Goal: Task Accomplishment & Management: Manage account settings

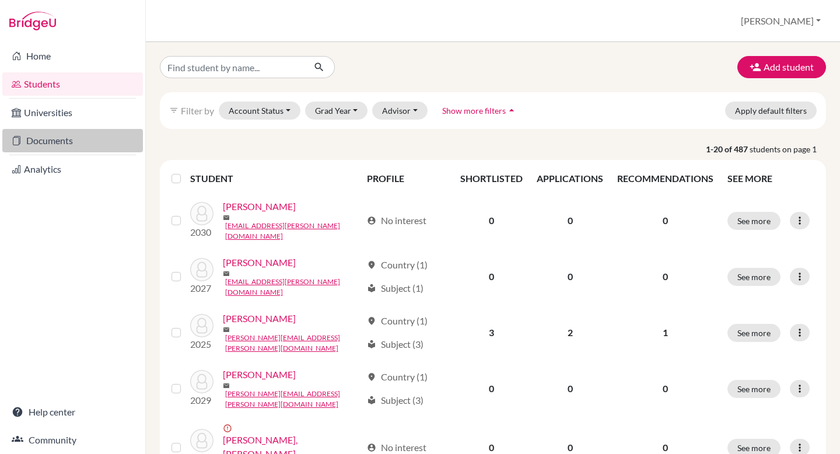
click at [38, 142] on link "Documents" at bounding box center [72, 140] width 141 height 23
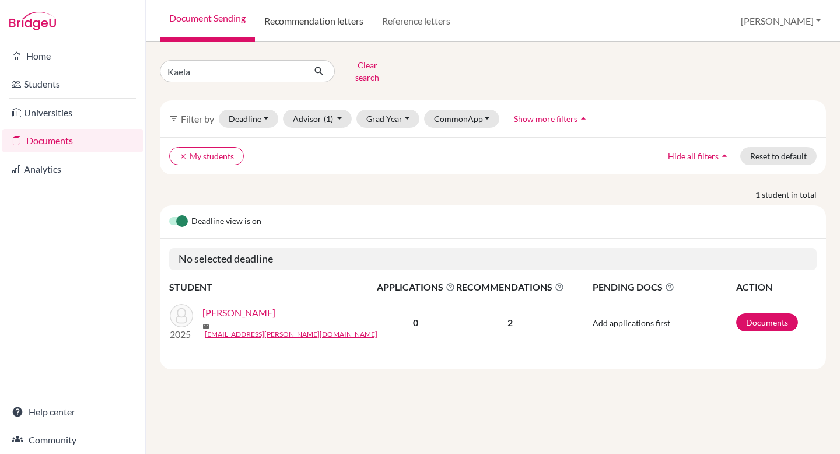
click at [302, 32] on link "Recommendation letters" at bounding box center [314, 21] width 118 height 42
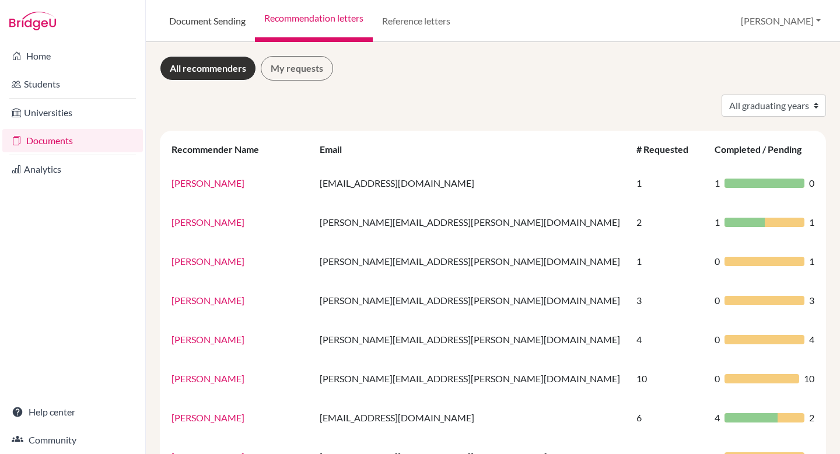
click at [219, 18] on link "Document Sending" at bounding box center [207, 21] width 95 height 42
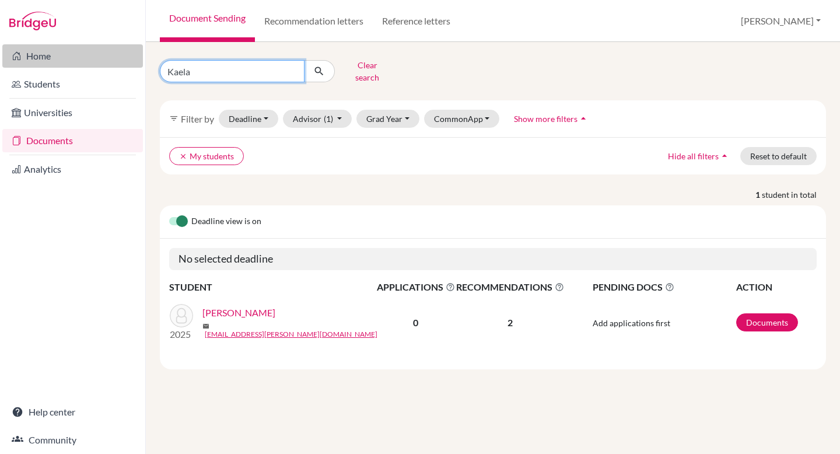
drag, startPoint x: 211, startPoint y: 63, endPoint x: 134, endPoint y: 58, distance: 77.2
click at [134, 58] on div "Home Students Universities Documents Analytics Help center Community Document S…" at bounding box center [420, 227] width 840 height 454
type input "Yuvin"
click button "submit" at bounding box center [319, 71] width 31 height 22
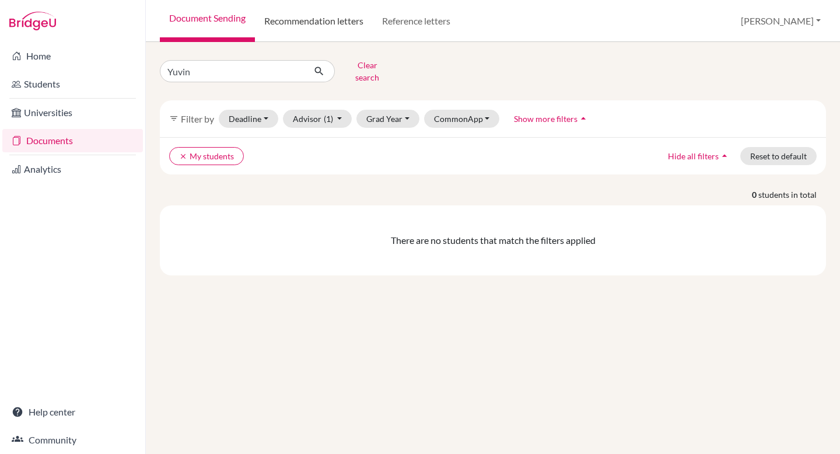
click at [319, 20] on link "Recommendation letters" at bounding box center [314, 21] width 118 height 42
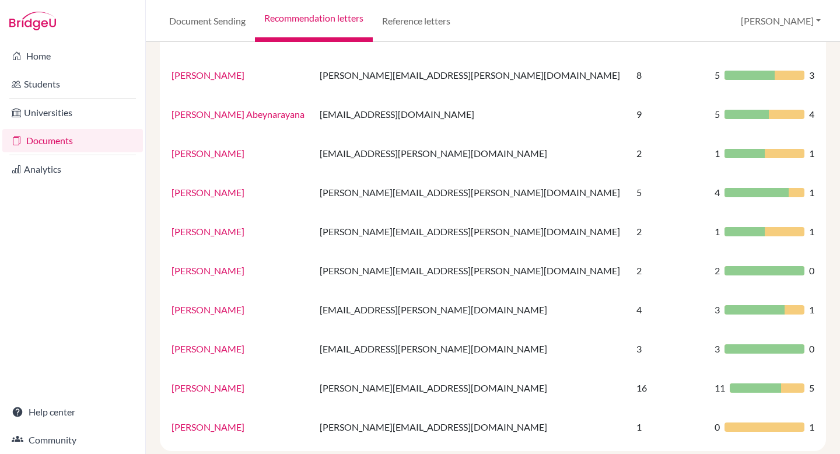
scroll to position [751, 0]
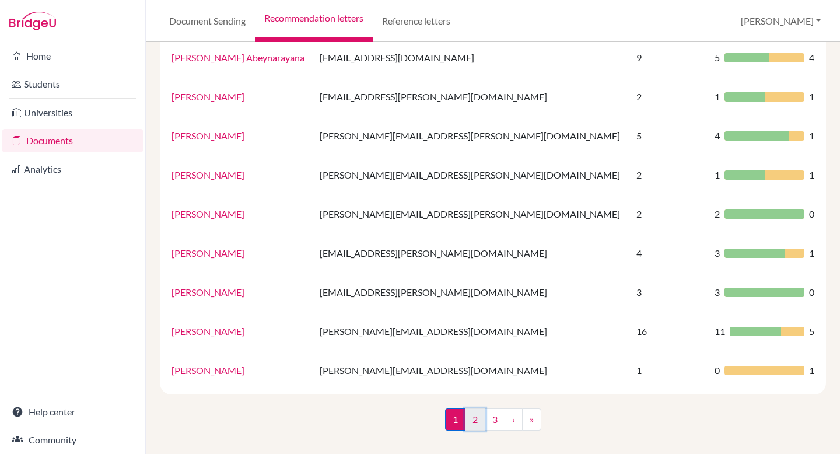
click at [477, 424] on link "2" at bounding box center [475, 419] width 20 height 22
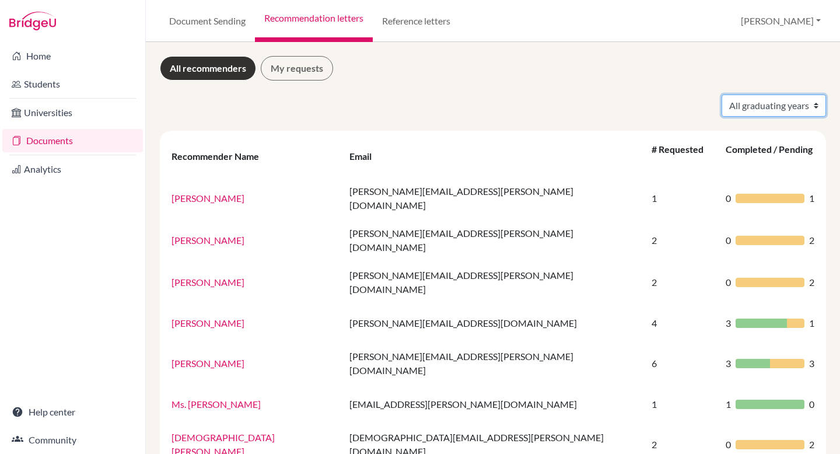
click at [773, 107] on select "All graduating years 2021 2022 2023 2024 2025 2026" at bounding box center [774, 106] width 104 height 22
select select "2026"
click at [722, 95] on select "All graduating years 2021 2022 2023 2024 2025 2026" at bounding box center [774, 106] width 104 height 22
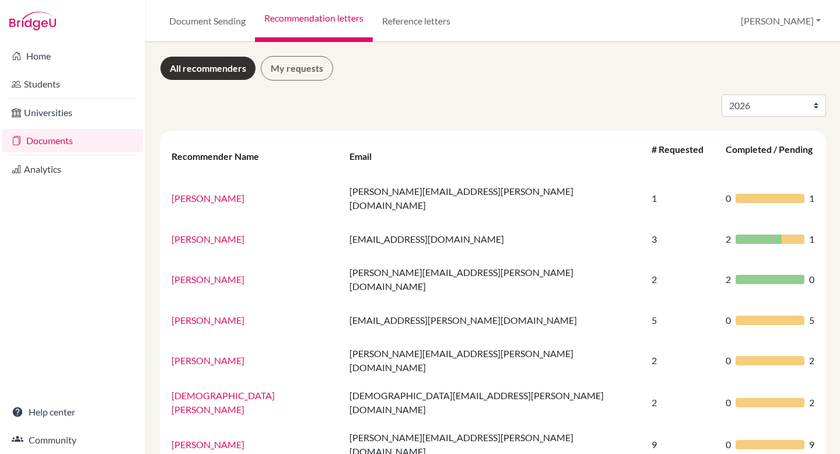
select select "2026"
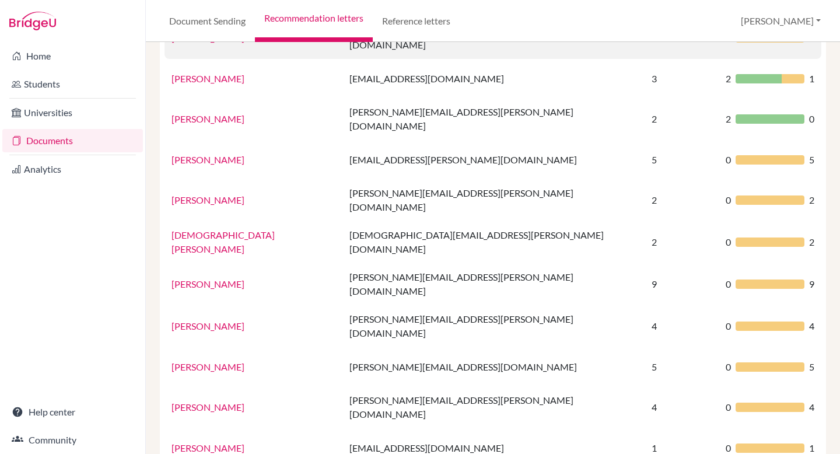
scroll to position [172, 0]
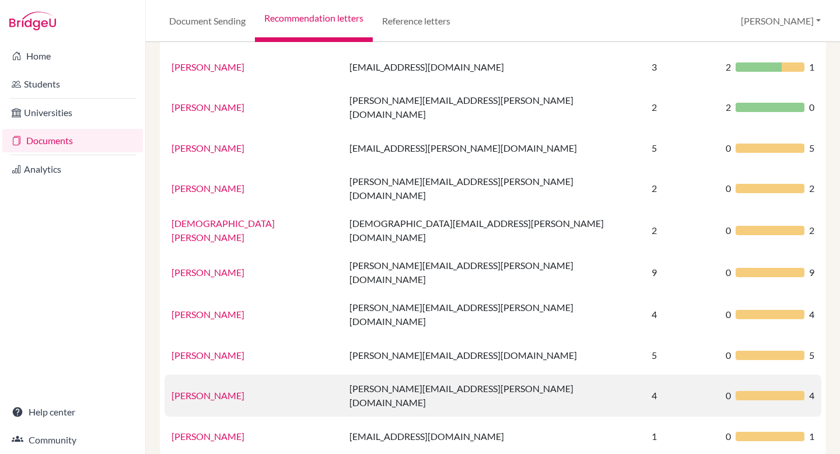
click at [222, 390] on link "[PERSON_NAME]" at bounding box center [208, 395] width 73 height 11
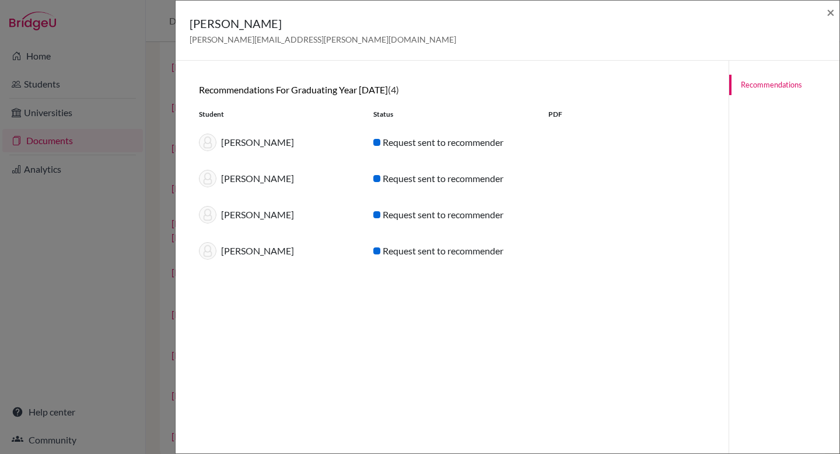
click at [764, 87] on link "Recommendations" at bounding box center [784, 85] width 110 height 20
click at [228, 146] on div "[PERSON_NAME]" at bounding box center [277, 143] width 174 height 18
click at [201, 145] on img at bounding box center [208, 143] width 18 height 18
click at [831, 12] on span "×" at bounding box center [831, 12] width 8 height 17
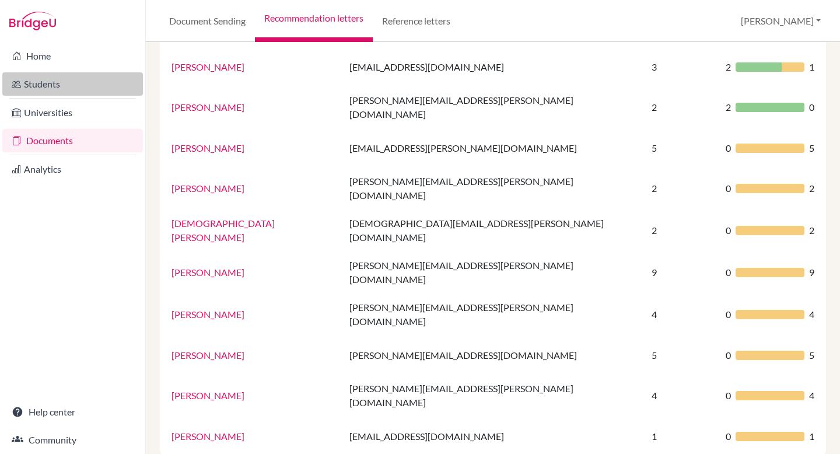
click at [47, 93] on link "Students" at bounding box center [72, 83] width 141 height 23
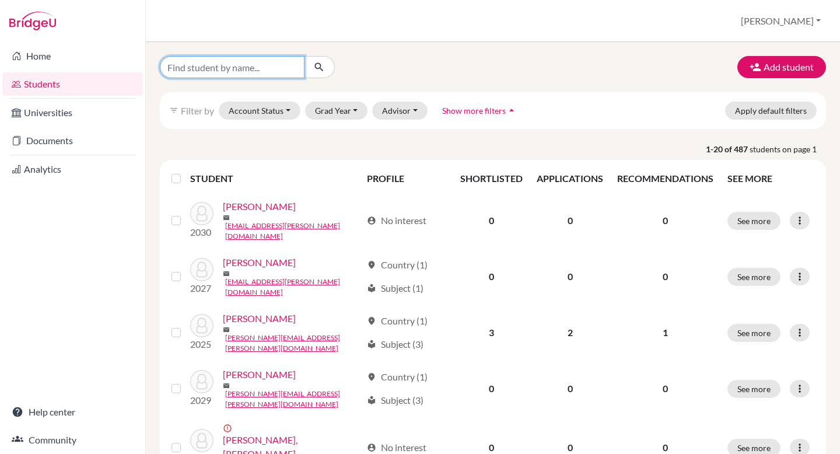
click at [180, 68] on input "Find student by name..." at bounding box center [232, 67] width 145 height 22
type input "Yuvin"
click button "submit" at bounding box center [319, 67] width 31 height 22
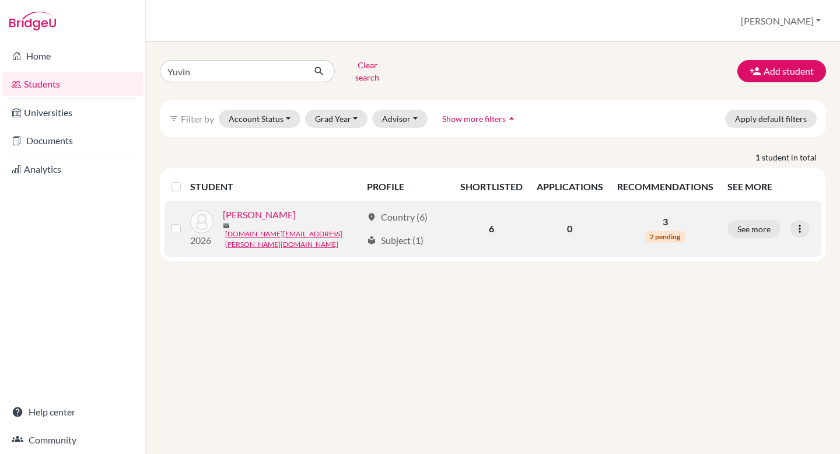
click at [238, 210] on link "[PERSON_NAME]" at bounding box center [259, 215] width 73 height 14
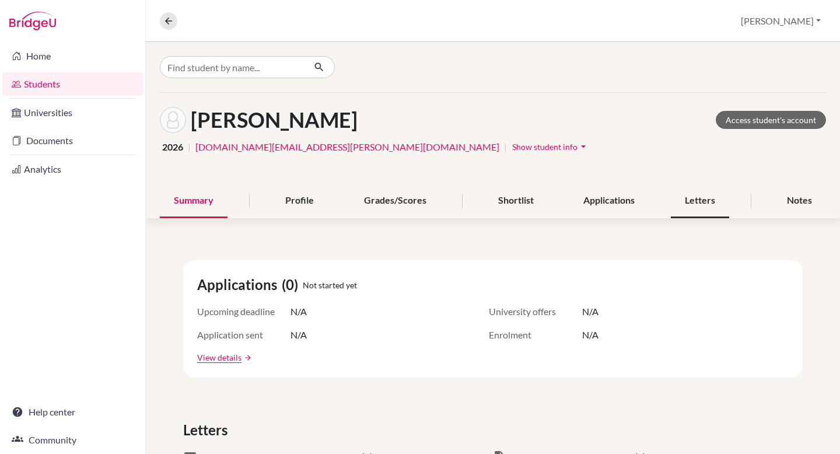
click at [681, 199] on div "Letters" at bounding box center [700, 201] width 58 height 34
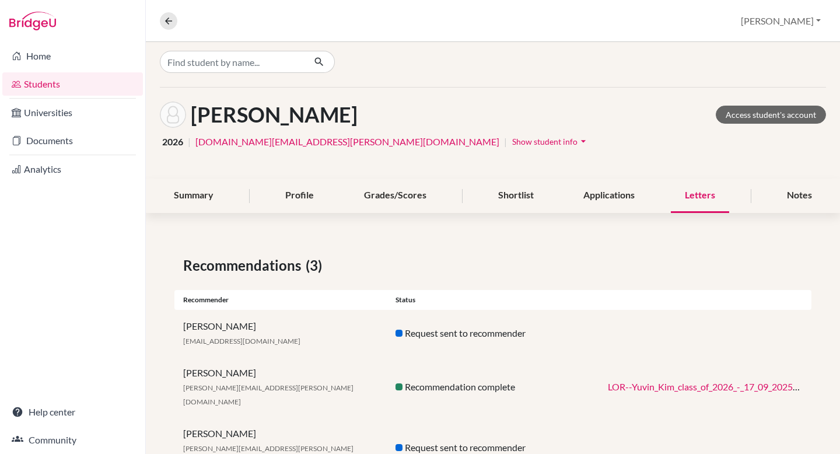
scroll to position [29, 0]
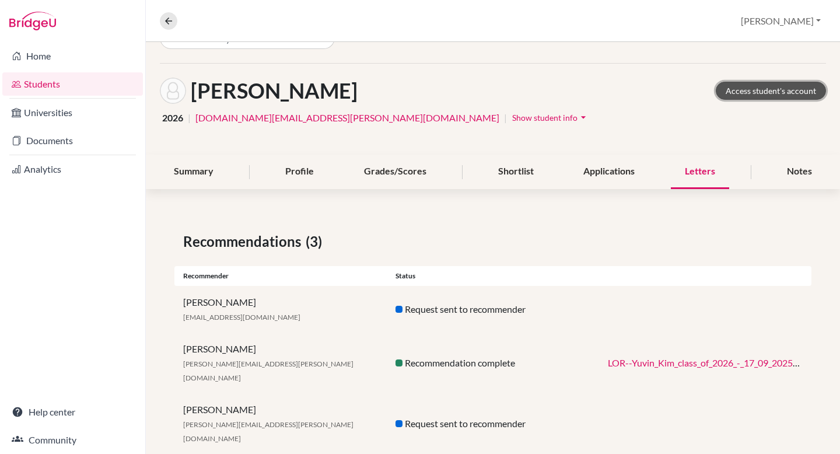
click at [725, 90] on link "Access student's account" at bounding box center [771, 91] width 110 height 18
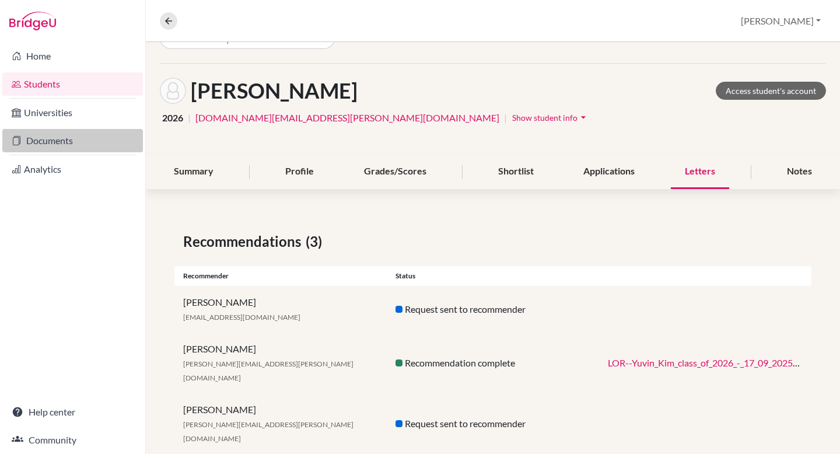
click at [56, 142] on link "Documents" at bounding box center [72, 140] width 141 height 23
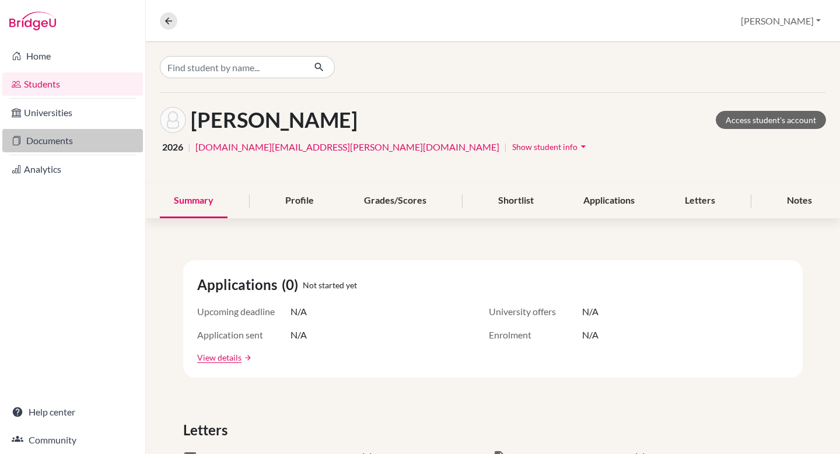
click at [113, 137] on link "Documents" at bounding box center [72, 140] width 141 height 23
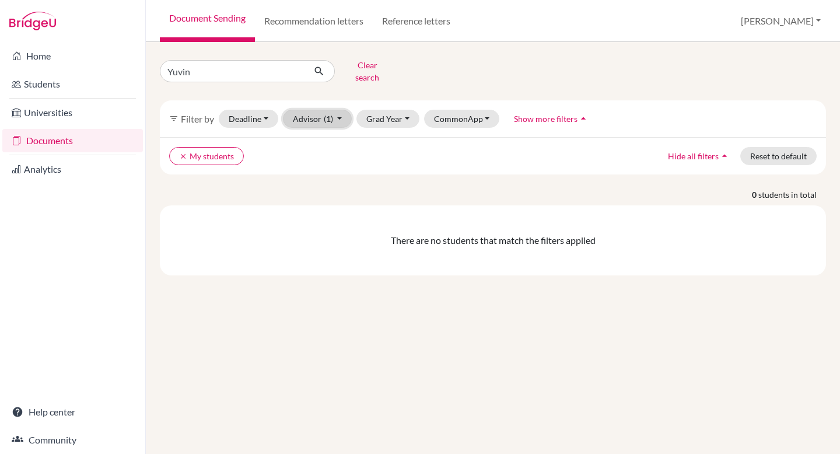
click at [335, 114] on button "Advisor (1)" at bounding box center [317, 119] width 69 height 18
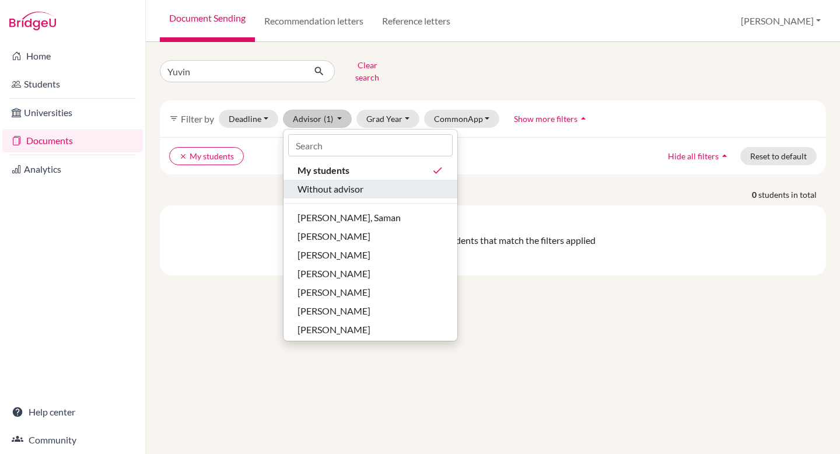
click at [336, 182] on span "Without advisor" at bounding box center [331, 189] width 66 height 14
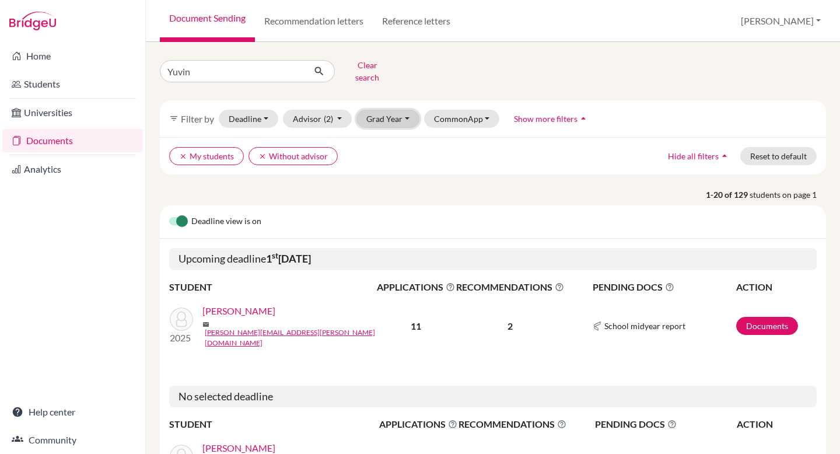
click at [404, 112] on button "Grad Year" at bounding box center [387, 119] width 63 height 18
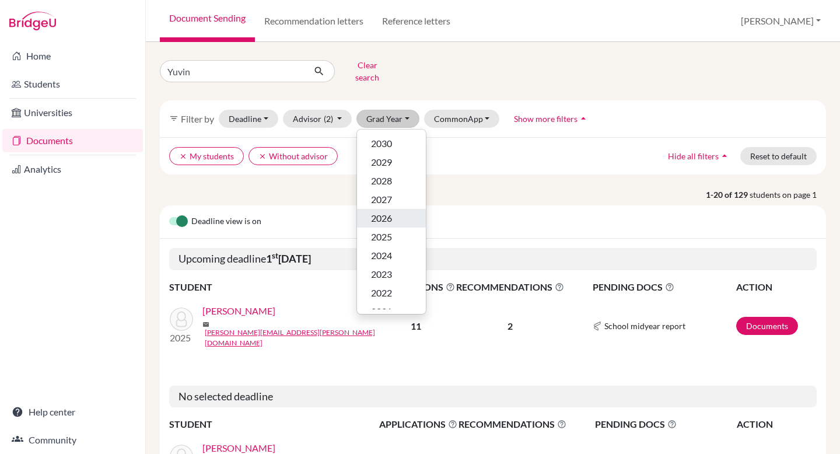
click at [387, 211] on span "2026" at bounding box center [381, 218] width 21 height 14
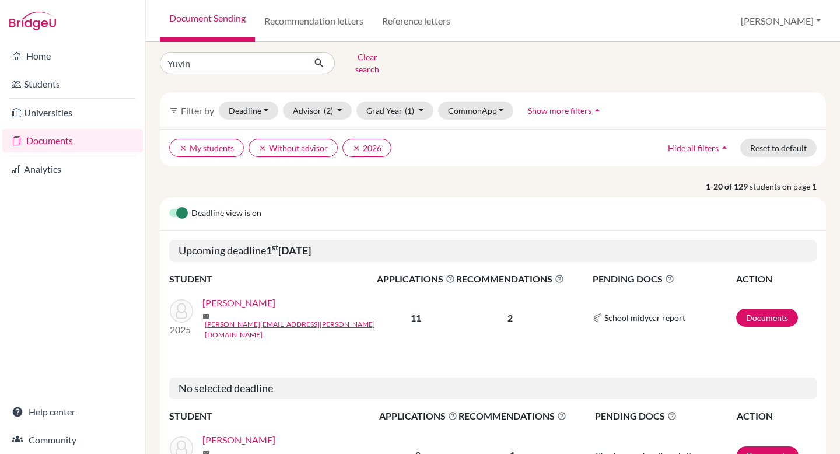
scroll to position [12, 0]
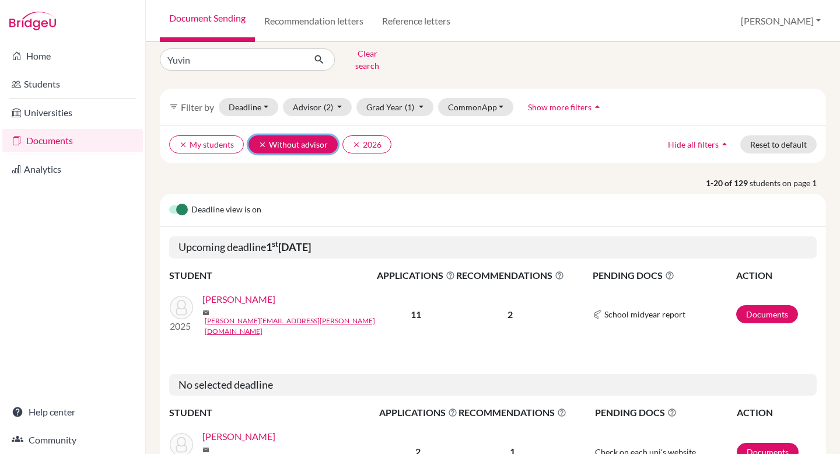
click at [257, 135] on button "clear Without advisor" at bounding box center [293, 144] width 89 height 18
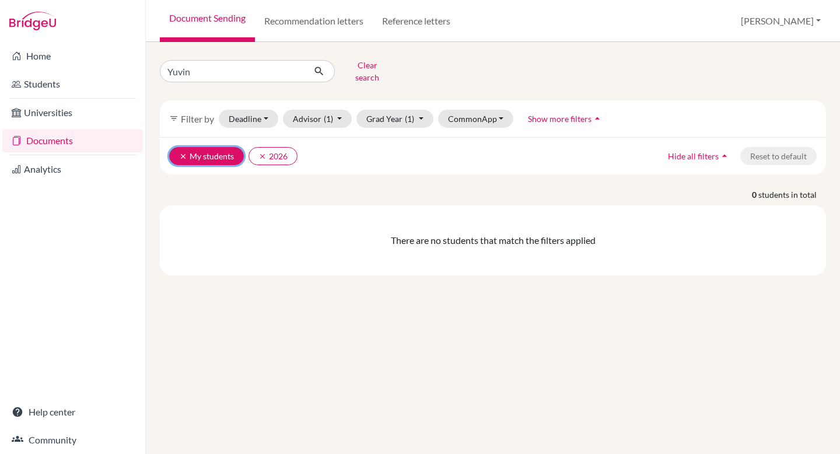
click at [180, 152] on icon "clear" at bounding box center [183, 156] width 8 height 8
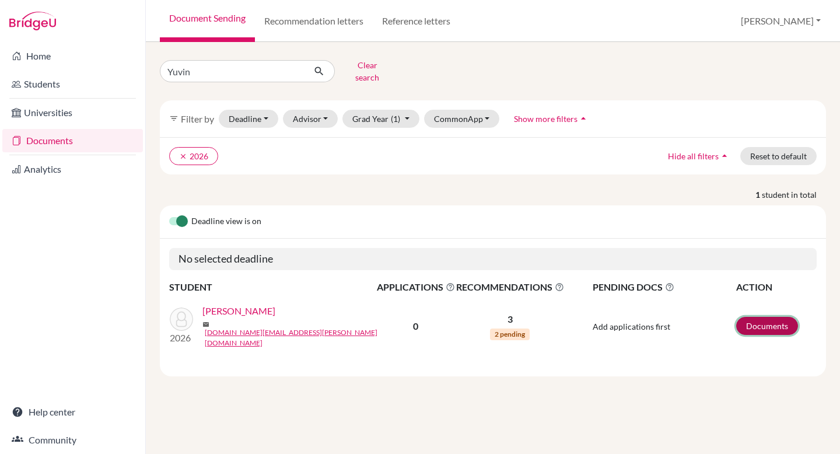
click at [776, 317] on link "Documents" at bounding box center [767, 326] width 62 height 18
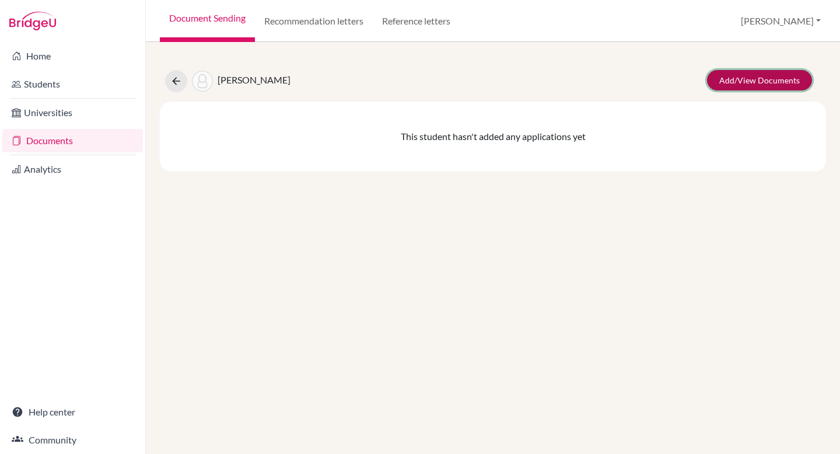
click at [786, 74] on link "Add/View Documents" at bounding box center [759, 80] width 105 height 20
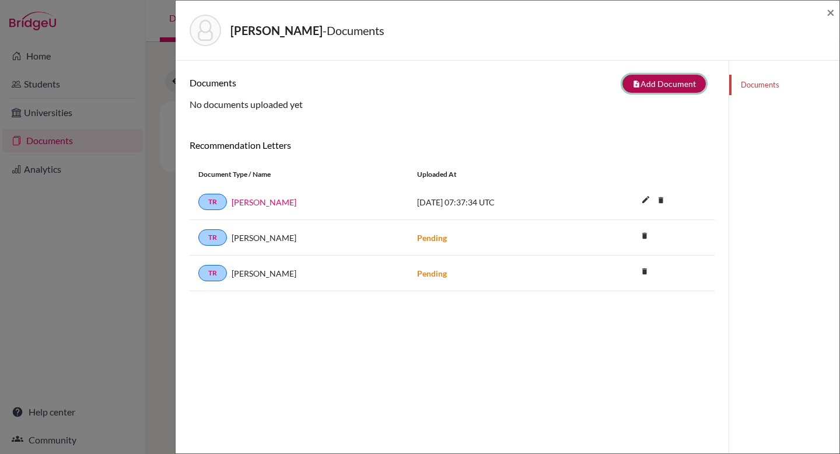
click at [646, 84] on button "note_add Add Document" at bounding box center [663, 84] width 83 height 18
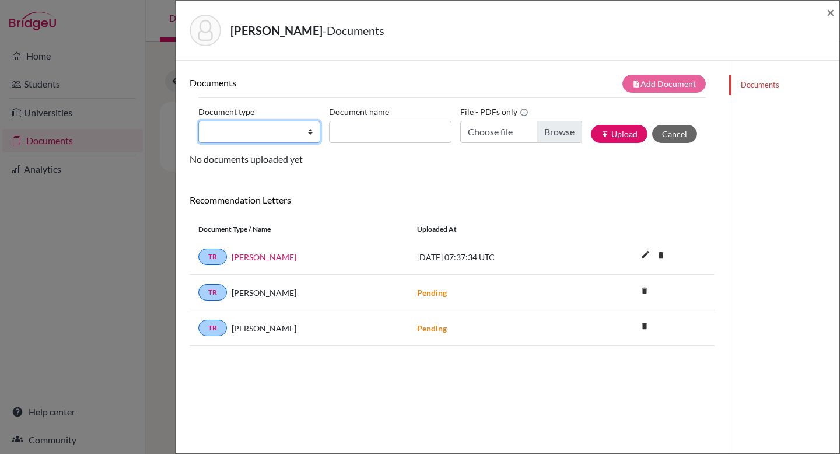
click at [291, 135] on select "Change explanation for Common App reports Counselor recommendation Internationa…" at bounding box center [259, 132] width 122 height 22
select select "5"
click at [198, 121] on select "Change explanation for Common App reports Counselor recommendation Internationa…" at bounding box center [259, 132] width 122 height 22
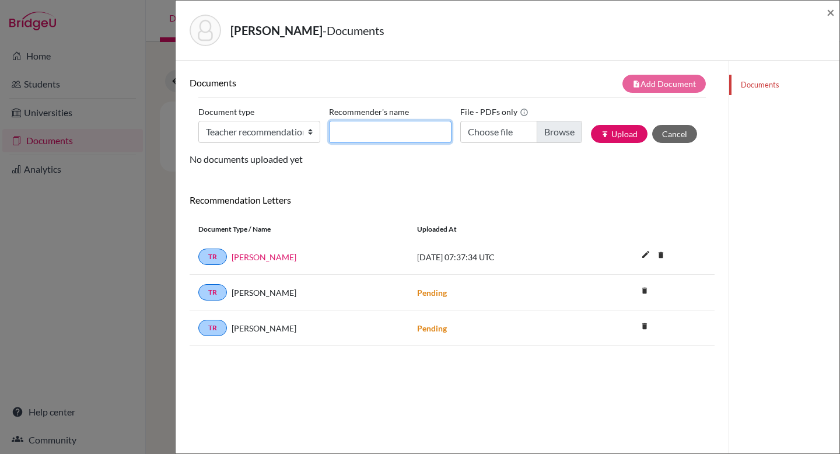
click at [373, 137] on input "Recommender's name" at bounding box center [390, 132] width 122 height 22
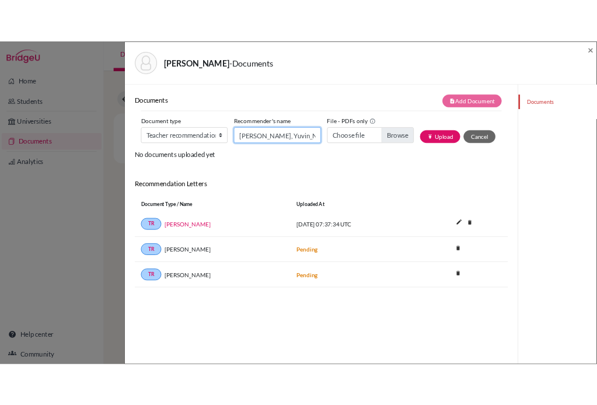
scroll to position [0, 11]
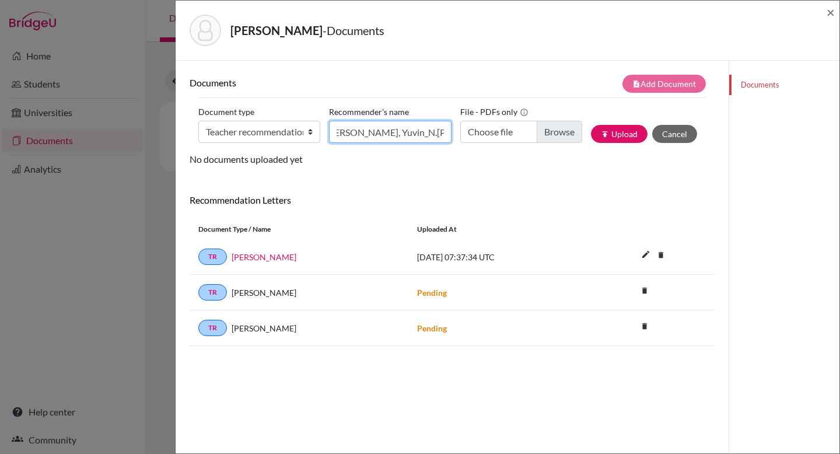
type input "[PERSON_NAME], Yuvin_N.[PERSON_NAME]"
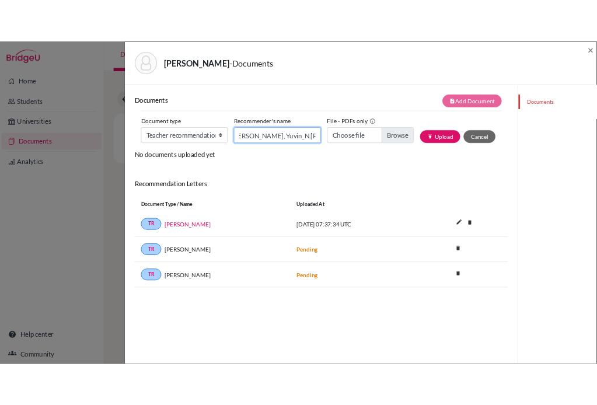
scroll to position [0, 0]
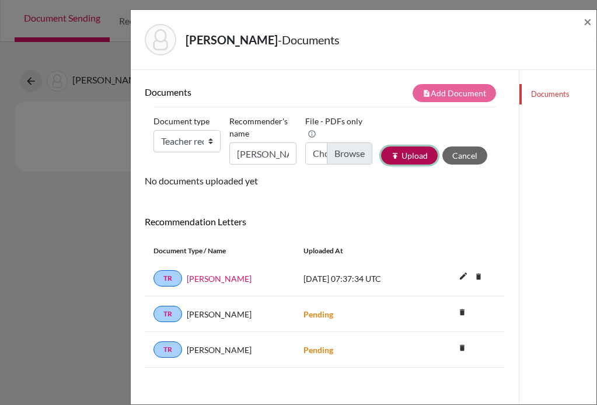
click at [421, 158] on button "publish Upload" at bounding box center [409, 155] width 57 height 18
click at [398, 211] on div "Documents note_add Add Document Document type Change explanation for Common App…" at bounding box center [325, 226] width 360 height 284
click at [349, 145] on input "Choose file" at bounding box center [338, 153] width 67 height 22
type input "C:\fakepath\[PERSON_NAME].pdf"
click at [388, 156] on button "publish Upload" at bounding box center [409, 155] width 57 height 18
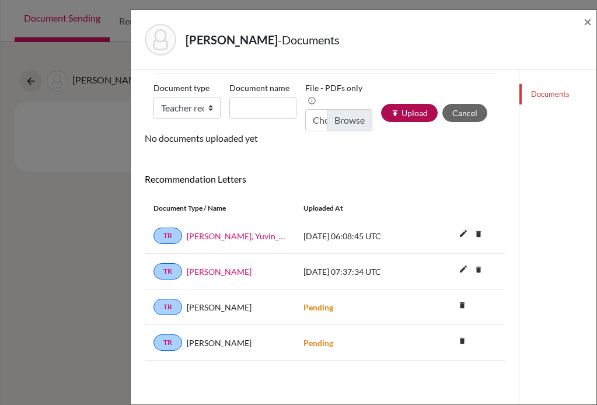
scroll to position [55, 0]
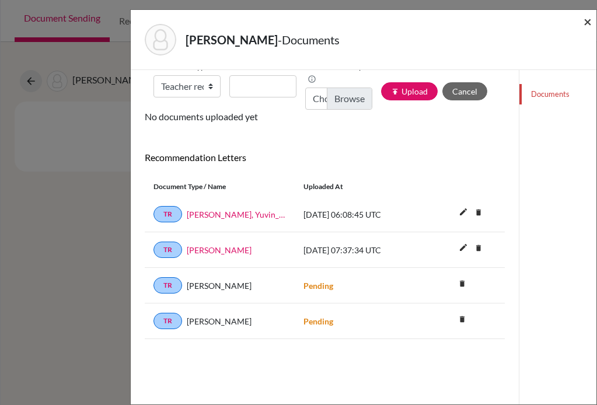
click at [587, 23] on span "×" at bounding box center [587, 21] width 8 height 17
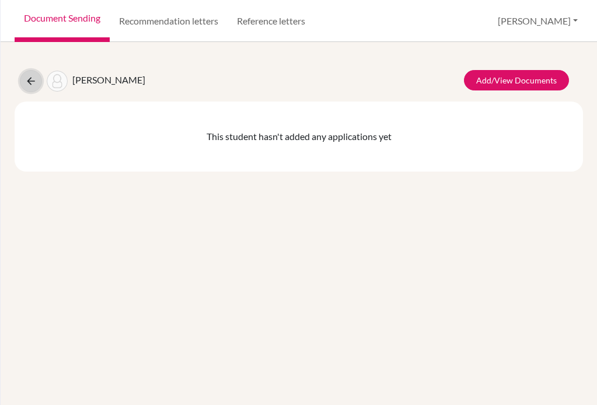
click at [25, 78] on icon at bounding box center [31, 81] width 12 height 12
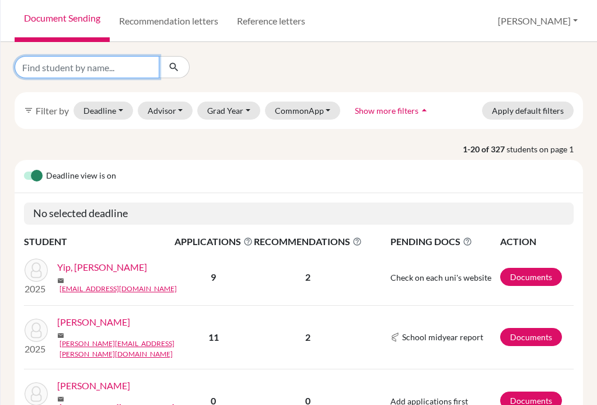
click at [81, 69] on input "Find student by name..." at bounding box center [87, 67] width 145 height 22
type input "Sophie"
click button "submit" at bounding box center [174, 67] width 31 height 22
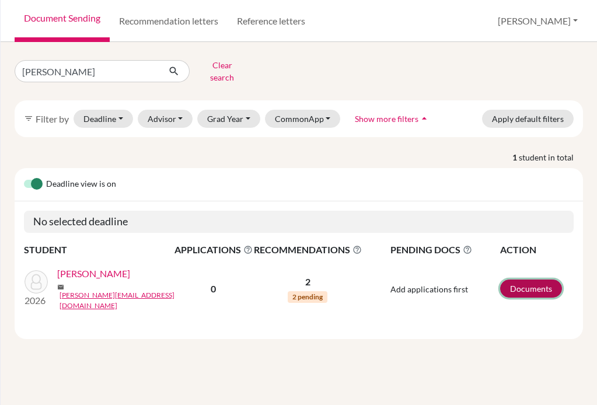
click at [531, 279] on link "Documents" at bounding box center [531, 288] width 62 height 18
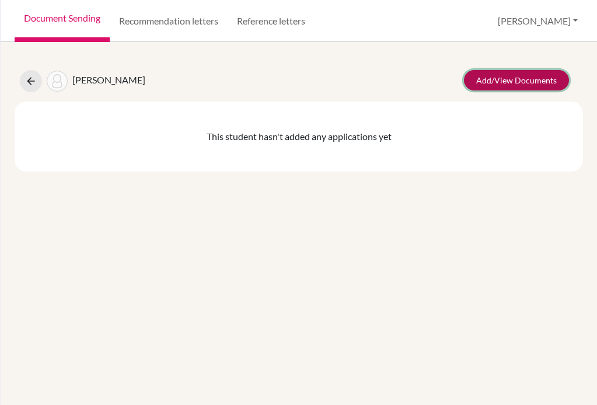
click at [509, 82] on link "Add/View Documents" at bounding box center [516, 80] width 105 height 20
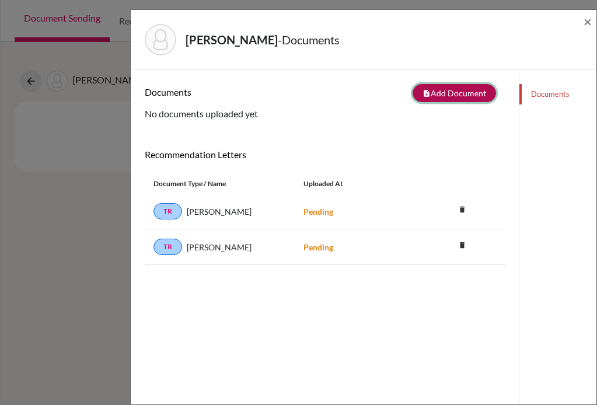
click at [464, 97] on button "note_add Add Document" at bounding box center [453, 93] width 83 height 18
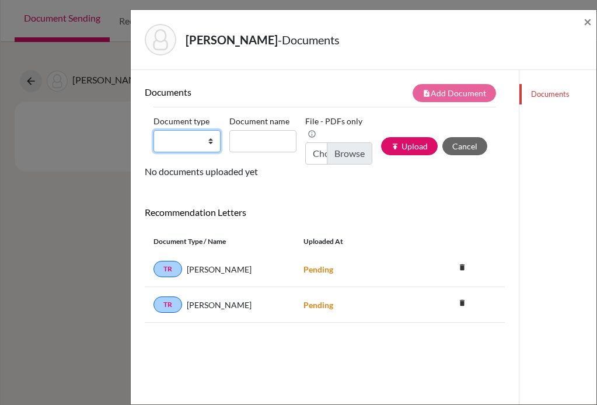
click at [215, 146] on select "Change explanation for Common App reports Counselor recommendation Internationa…" at bounding box center [186, 141] width 67 height 22
select select "5"
click at [153, 130] on select "Change explanation for Common App reports Counselor recommendation Internationa…" at bounding box center [186, 141] width 67 height 22
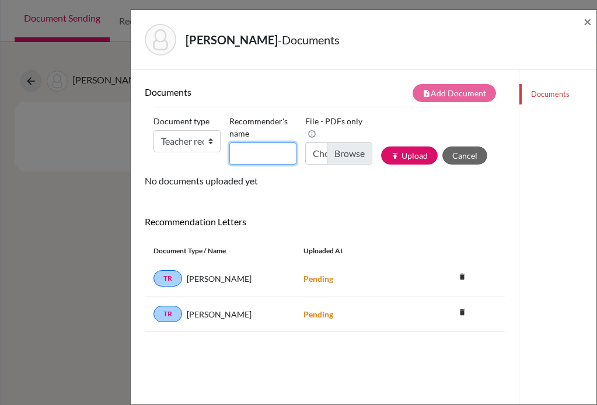
click at [256, 156] on input "Recommender's name" at bounding box center [262, 153] width 67 height 22
type input "[PERSON_NAME] [PERSON_NAME]"
click at [347, 142] on input "Choose file" at bounding box center [338, 153] width 67 height 22
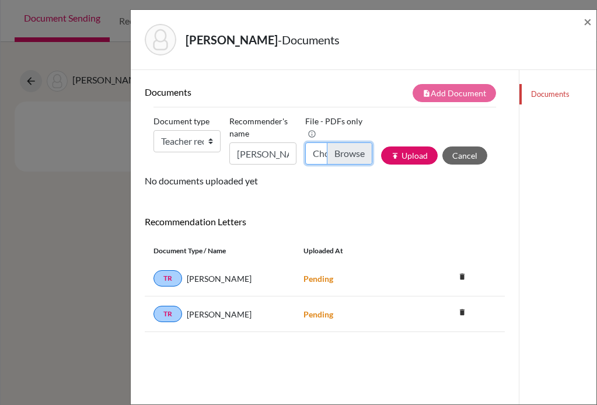
type input "C:\fakepath\[PERSON_NAME].pdf"
click at [415, 161] on button "publish Upload" at bounding box center [409, 155] width 57 height 18
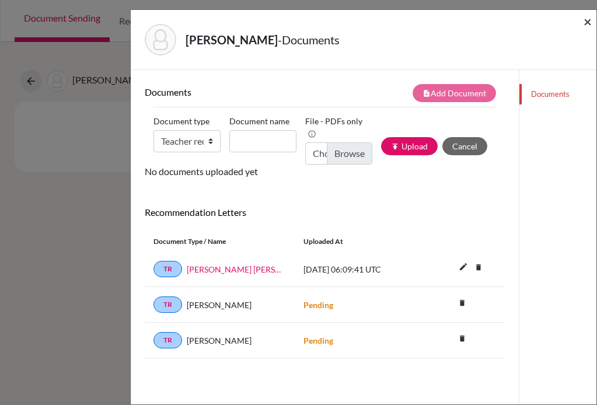
click at [583, 23] on span "×" at bounding box center [587, 21] width 8 height 17
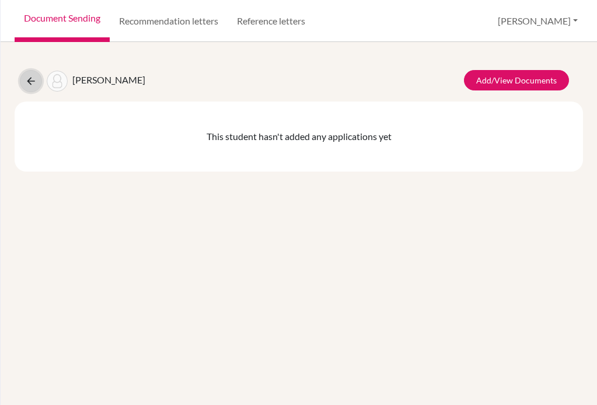
click at [27, 81] on icon at bounding box center [31, 81] width 12 height 12
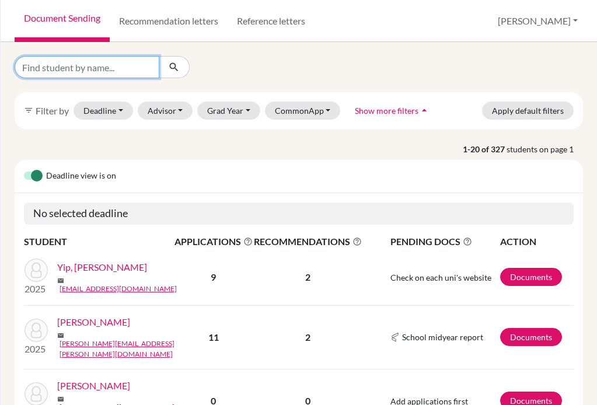
click at [95, 72] on input "Find student by name..." at bounding box center [87, 67] width 145 height 22
type input "Micky"
click button "submit" at bounding box center [174, 67] width 31 height 22
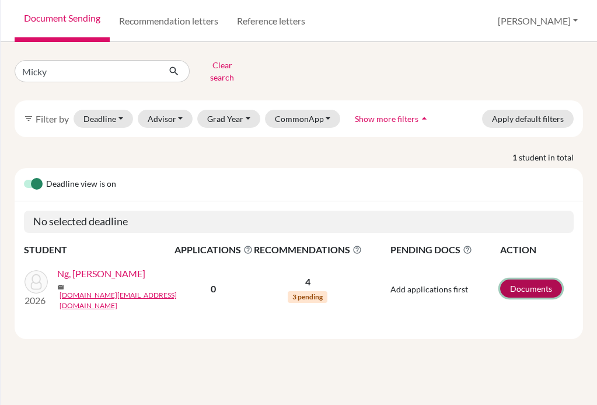
click at [527, 279] on link "Documents" at bounding box center [531, 288] width 62 height 18
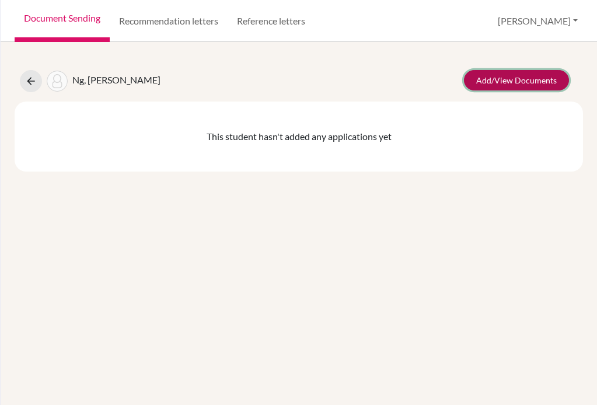
click at [507, 79] on link "Add/View Documents" at bounding box center [516, 80] width 105 height 20
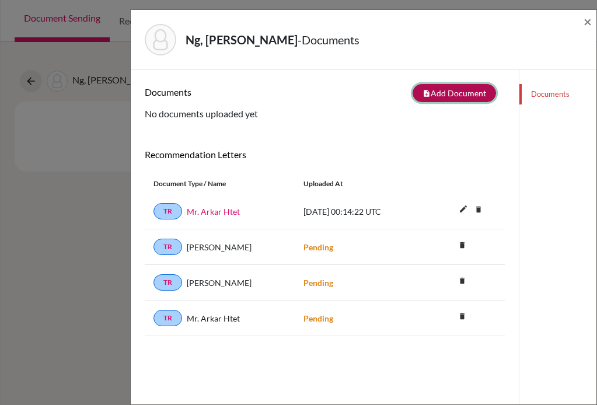
click at [451, 92] on button "note_add Add Document" at bounding box center [453, 93] width 83 height 18
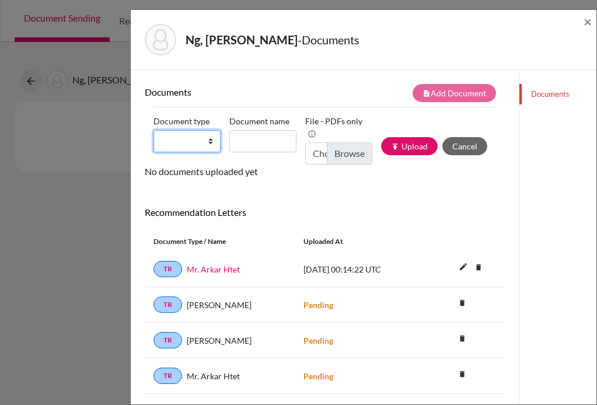
click at [189, 147] on select "Change explanation for Common App reports Counselor recommendation Internationa…" at bounding box center [186, 141] width 67 height 22
select select "5"
click at [153, 130] on select "Change explanation for Common App reports Counselor recommendation Internationa…" at bounding box center [186, 141] width 67 height 22
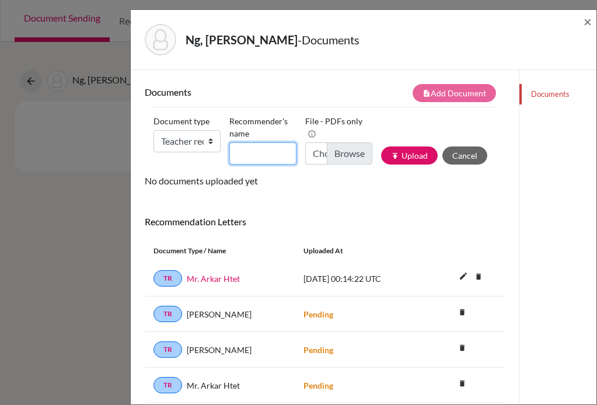
click at [252, 148] on input "Recommender's name" at bounding box center [262, 153] width 67 height 22
type input "[PERSON_NAME], Micky_N.[PERSON_NAME]"
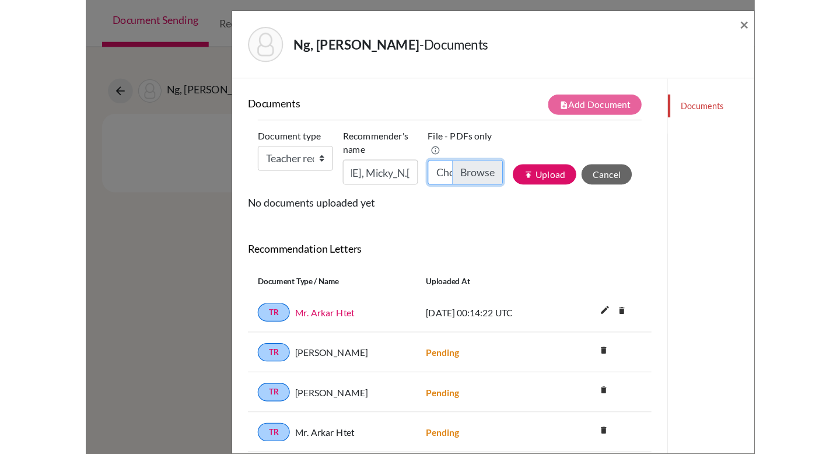
scroll to position [0, 0]
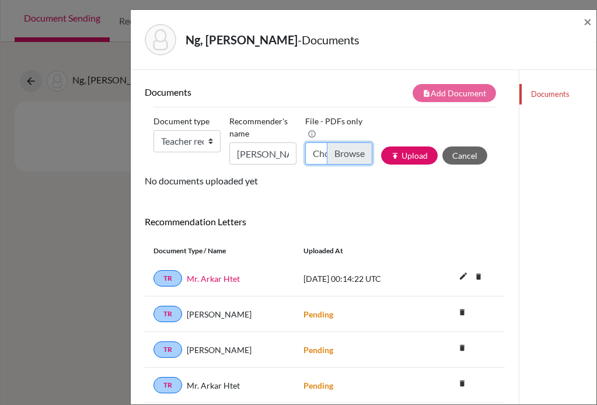
click at [356, 144] on input "Choose file" at bounding box center [338, 153] width 67 height 22
type input "C:\fakepath\[PERSON_NAME] .pdf"
click at [405, 158] on button "publish Upload" at bounding box center [409, 155] width 57 height 18
